Goal: Task Accomplishment & Management: Manage account settings

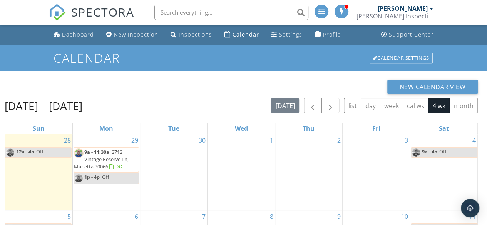
click at [96, 158] on span "2712 Vintage Reserve Ln, Marietta 30066" at bounding box center [101, 159] width 55 height 22
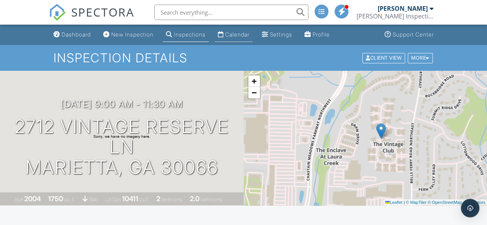
click at [249, 36] on div "Calendar" at bounding box center [237, 34] width 24 height 7
